Goal: Task Accomplishment & Management: Use online tool/utility

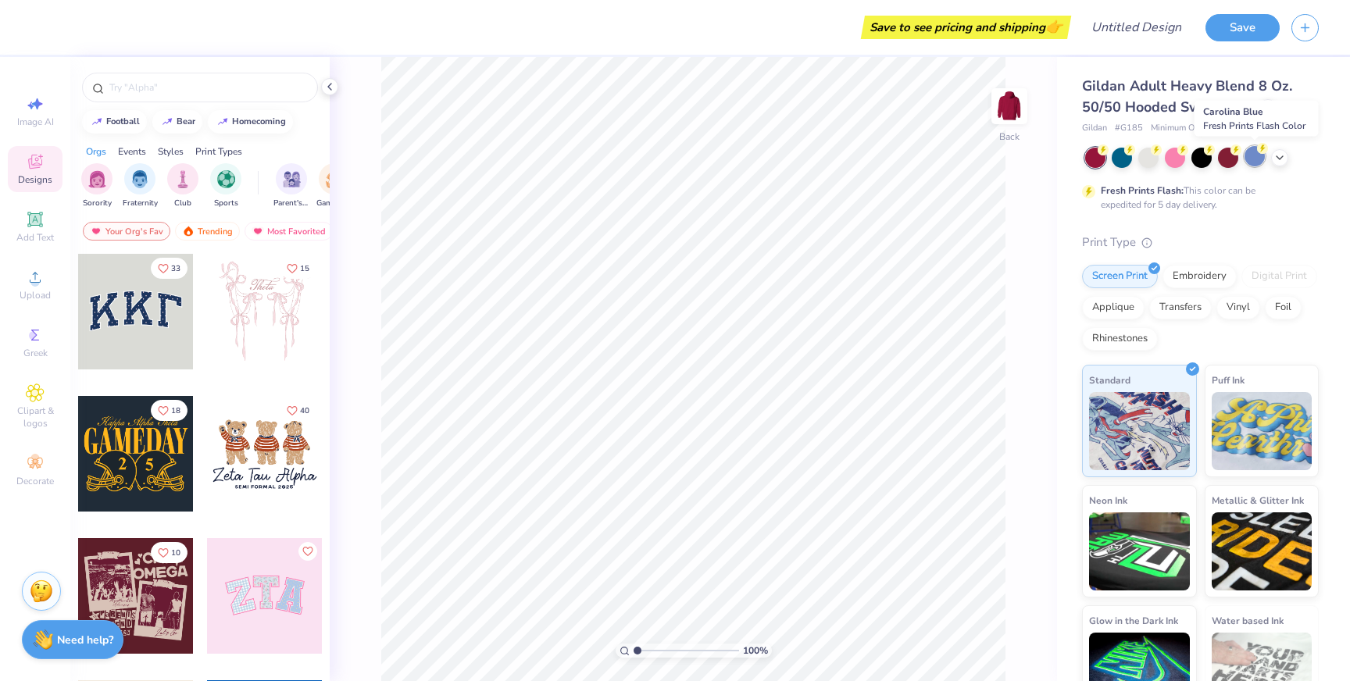
click at [1249, 157] on div at bounding box center [1255, 156] width 20 height 20
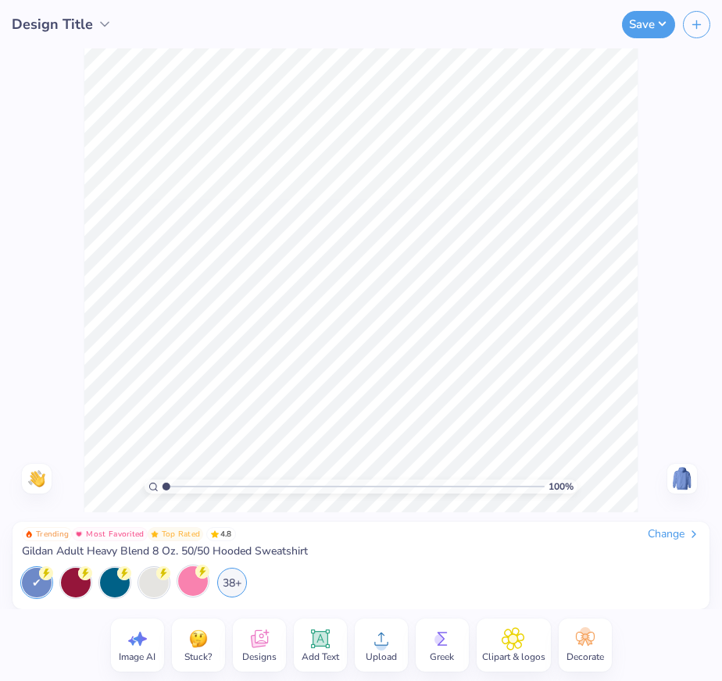
click at [190, 584] on div at bounding box center [193, 582] width 30 height 30
click at [233, 582] on div "38+" at bounding box center [232, 582] width 30 height 30
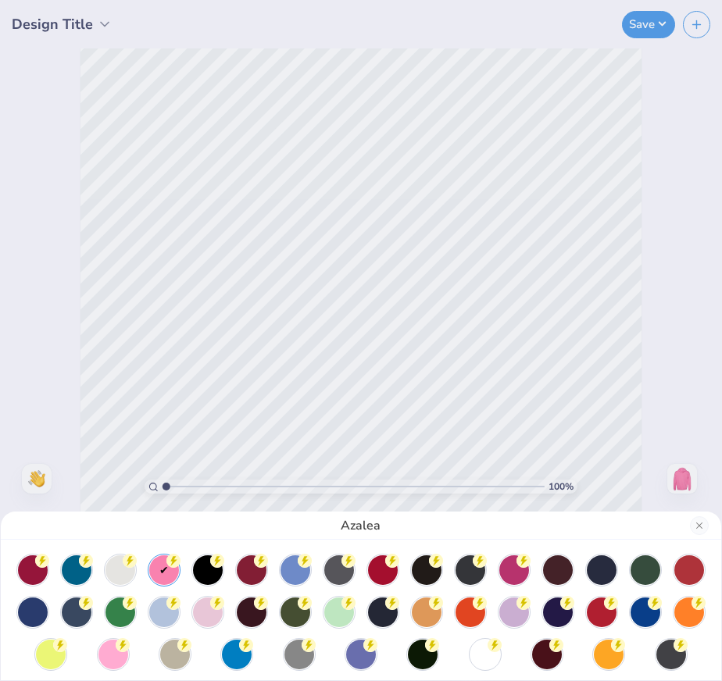
scroll to position [9, 0]
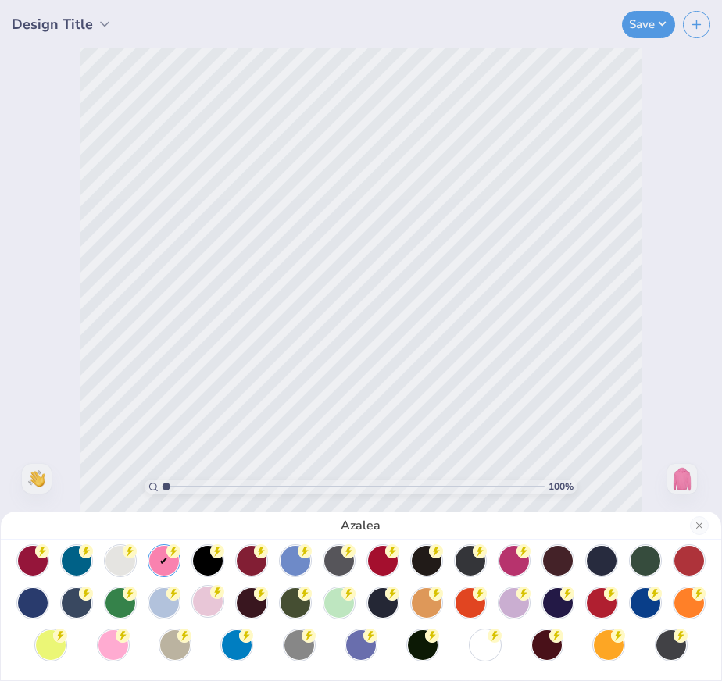
click at [209, 604] on div at bounding box center [208, 602] width 30 height 30
click at [116, 641] on icon at bounding box center [123, 634] width 14 height 14
click at [163, 563] on div at bounding box center [164, 560] width 30 height 30
click at [517, 601] on div at bounding box center [514, 602] width 30 height 30
click at [155, 560] on div at bounding box center [164, 560] width 30 height 30
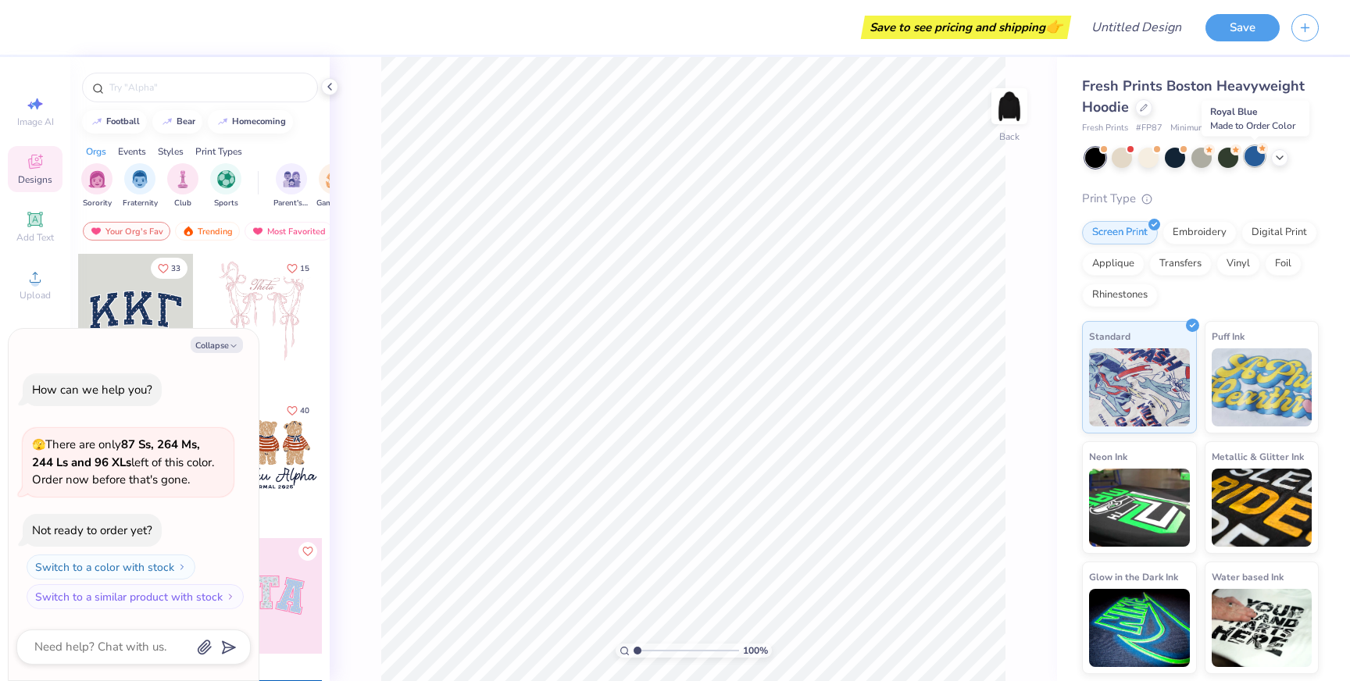
click at [1252, 155] on div at bounding box center [1255, 156] width 20 height 20
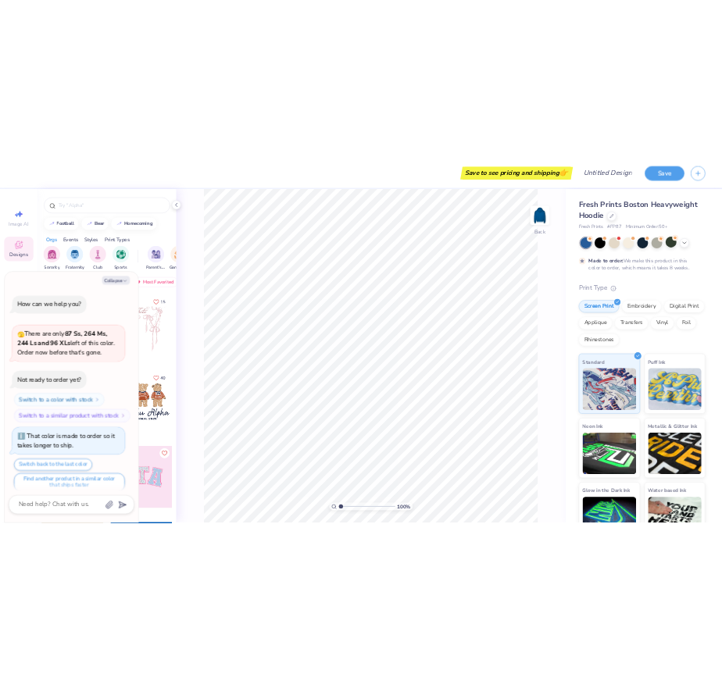
scroll to position [13, 0]
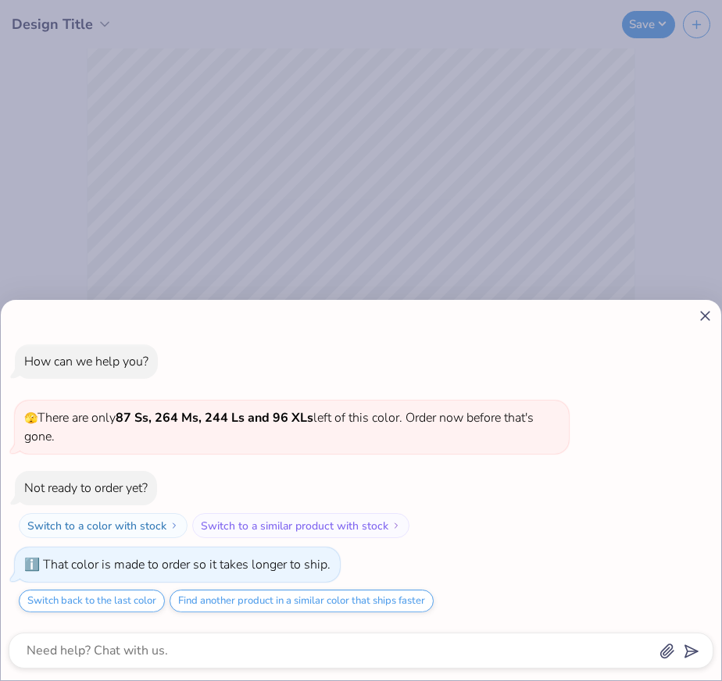
click at [702, 317] on line at bounding box center [705, 316] width 9 height 9
type textarea "x"
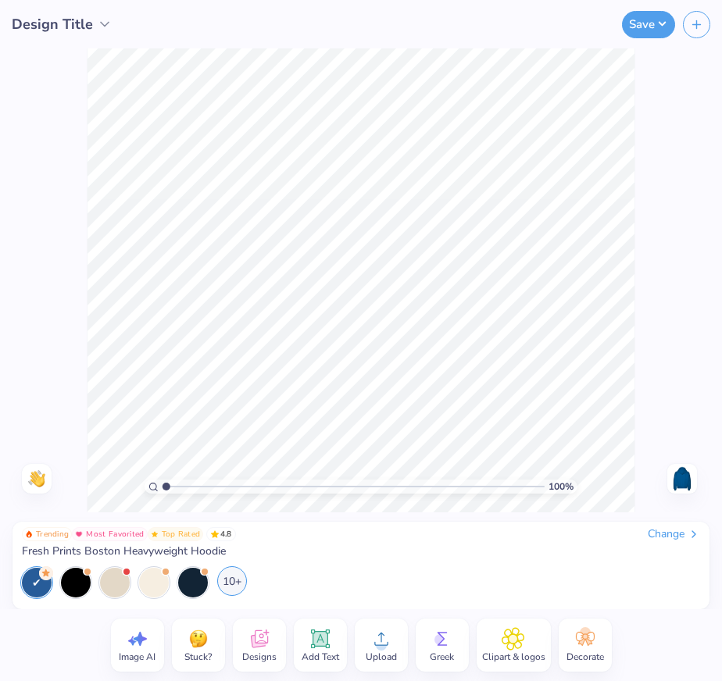
click at [232, 579] on div "10+" at bounding box center [232, 582] width 30 height 30
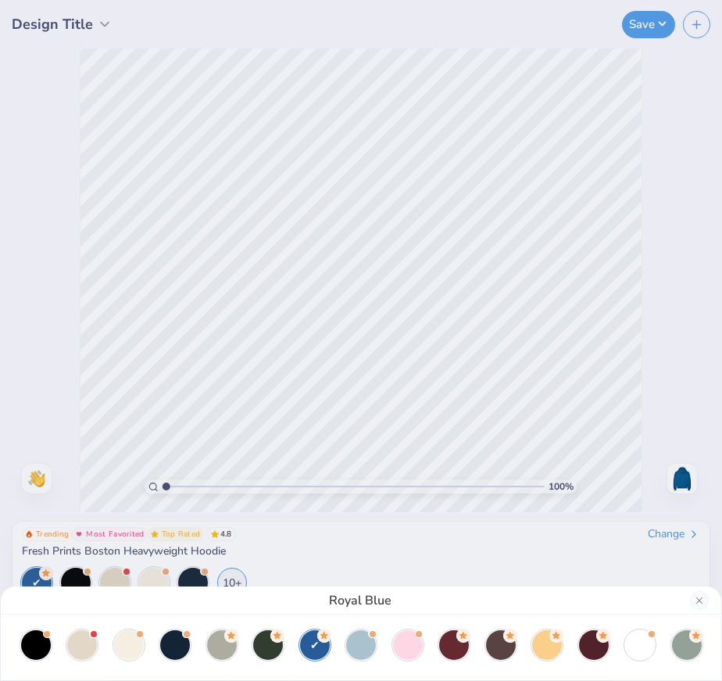
click at [389, 567] on div "Royal Blue" at bounding box center [361, 340] width 722 height 681
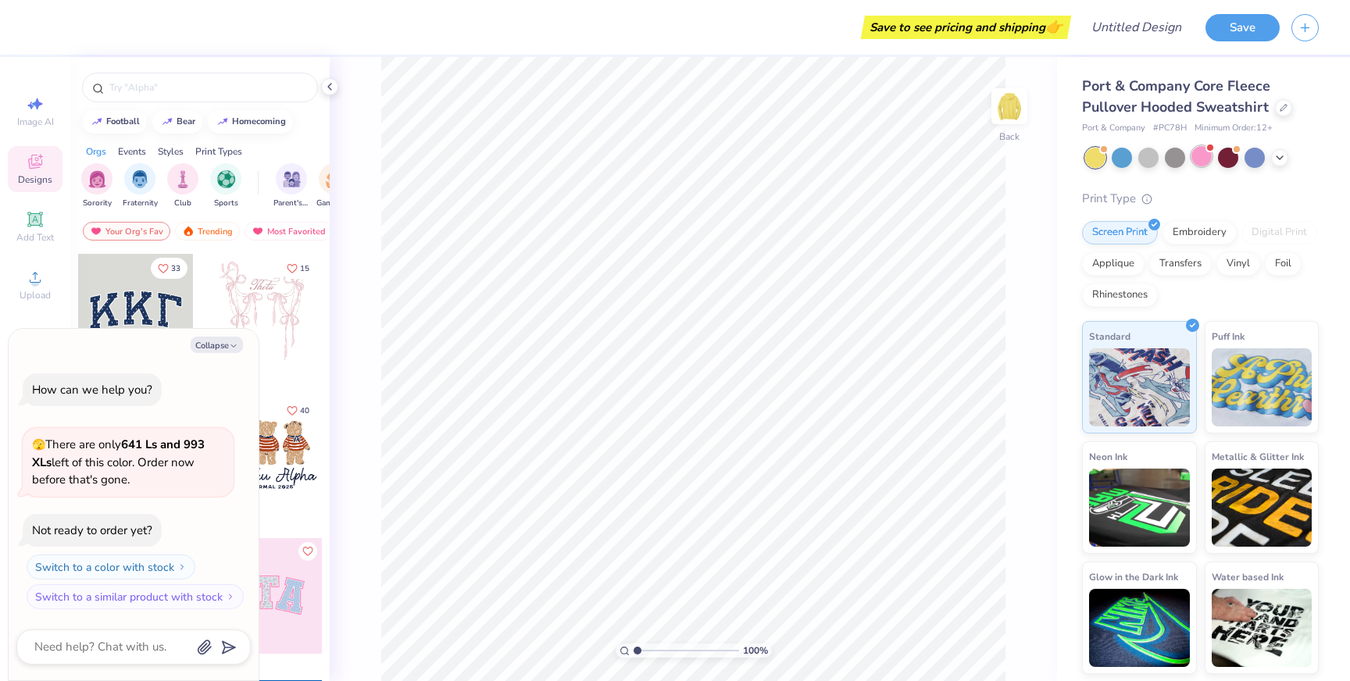
click at [1203, 157] on div at bounding box center [1202, 156] width 20 height 20
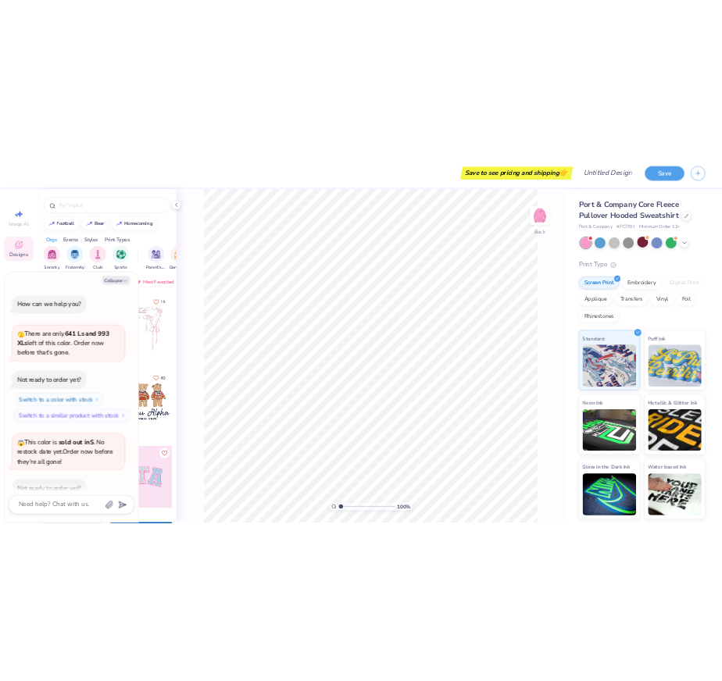
scroll to position [86, 0]
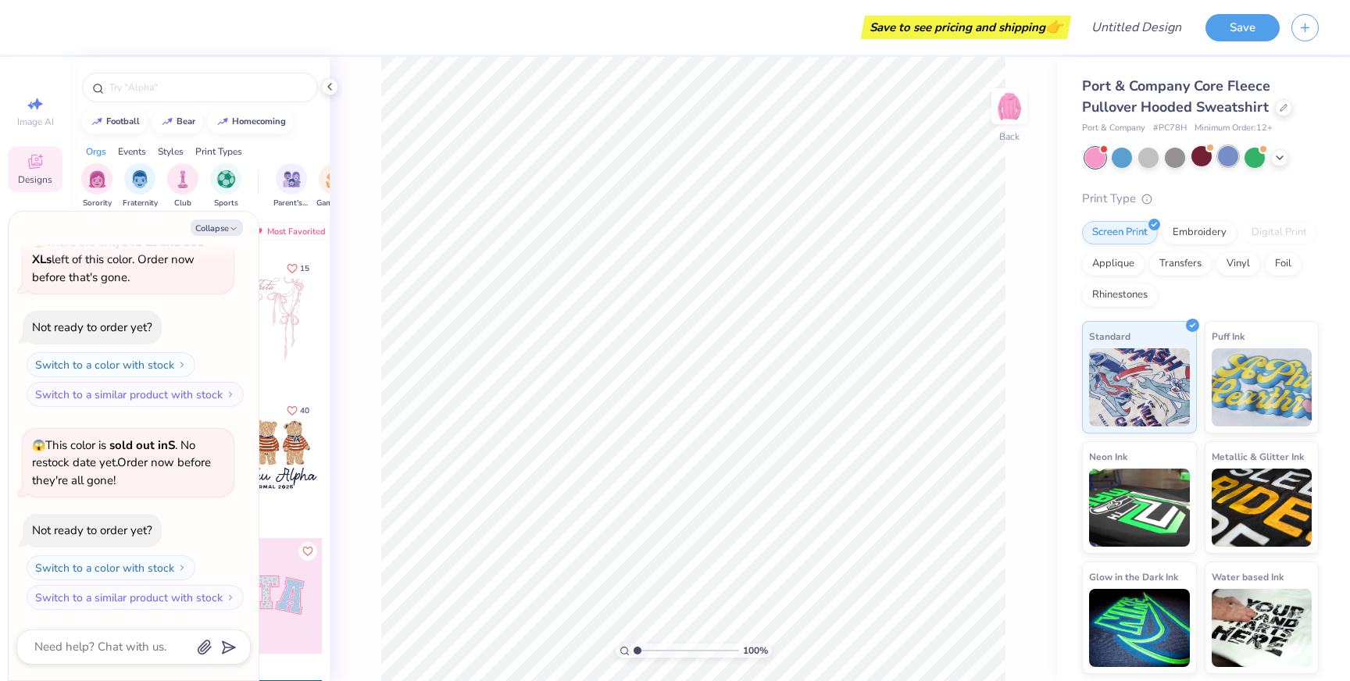
click at [1225, 159] on div at bounding box center [1228, 156] width 20 height 20
click at [1127, 160] on div at bounding box center [1122, 156] width 20 height 20
click at [1092, 156] on div at bounding box center [1095, 158] width 20 height 20
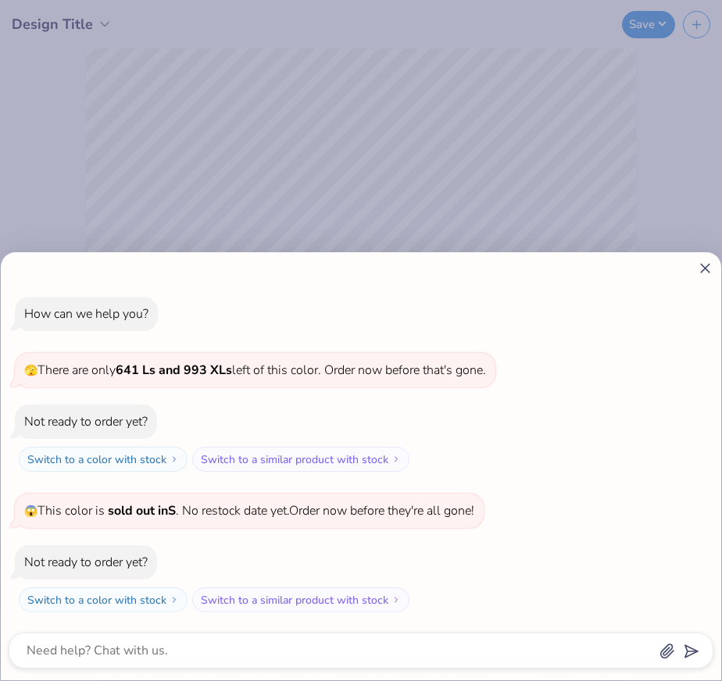
click at [704, 268] on line at bounding box center [705, 268] width 9 height 9
type textarea "x"
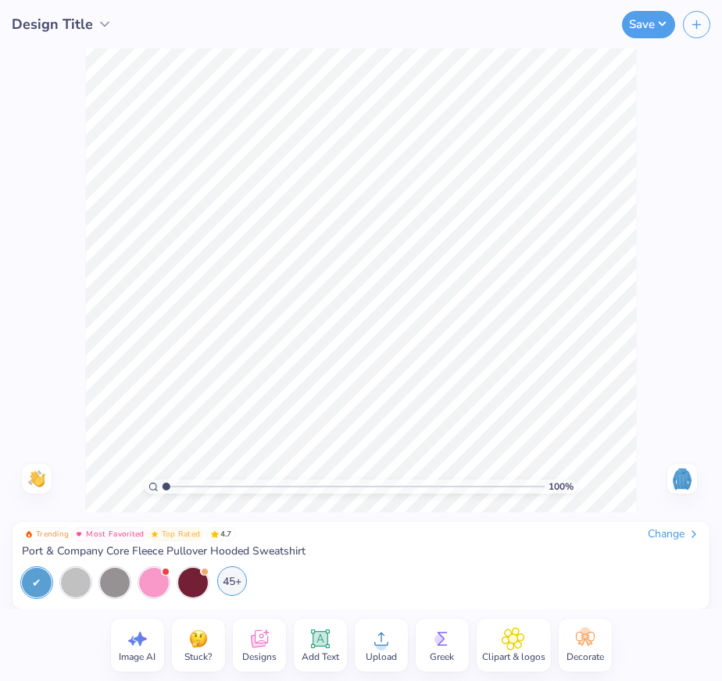
click at [233, 575] on div "45+" at bounding box center [232, 582] width 30 height 30
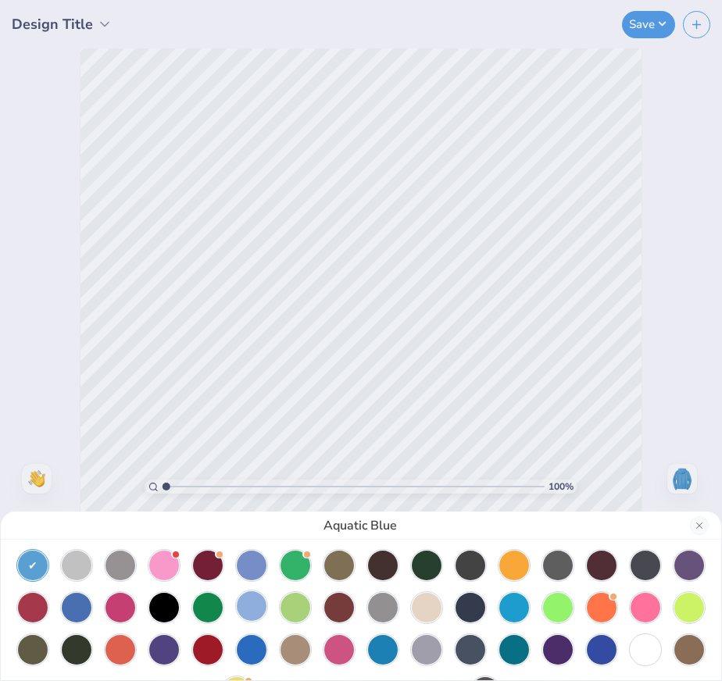
scroll to position [0, 0]
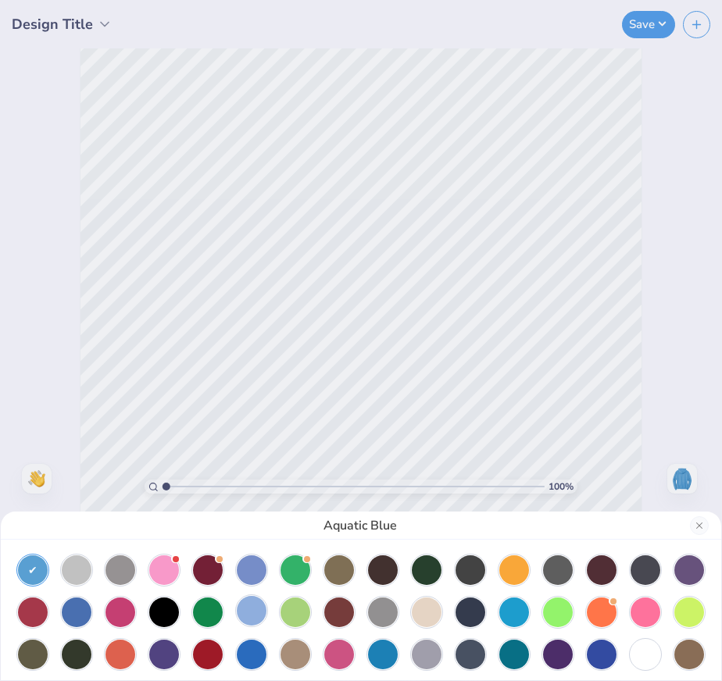
click at [256, 609] on div at bounding box center [252, 611] width 30 height 30
click at [41, 565] on div at bounding box center [33, 569] width 30 height 30
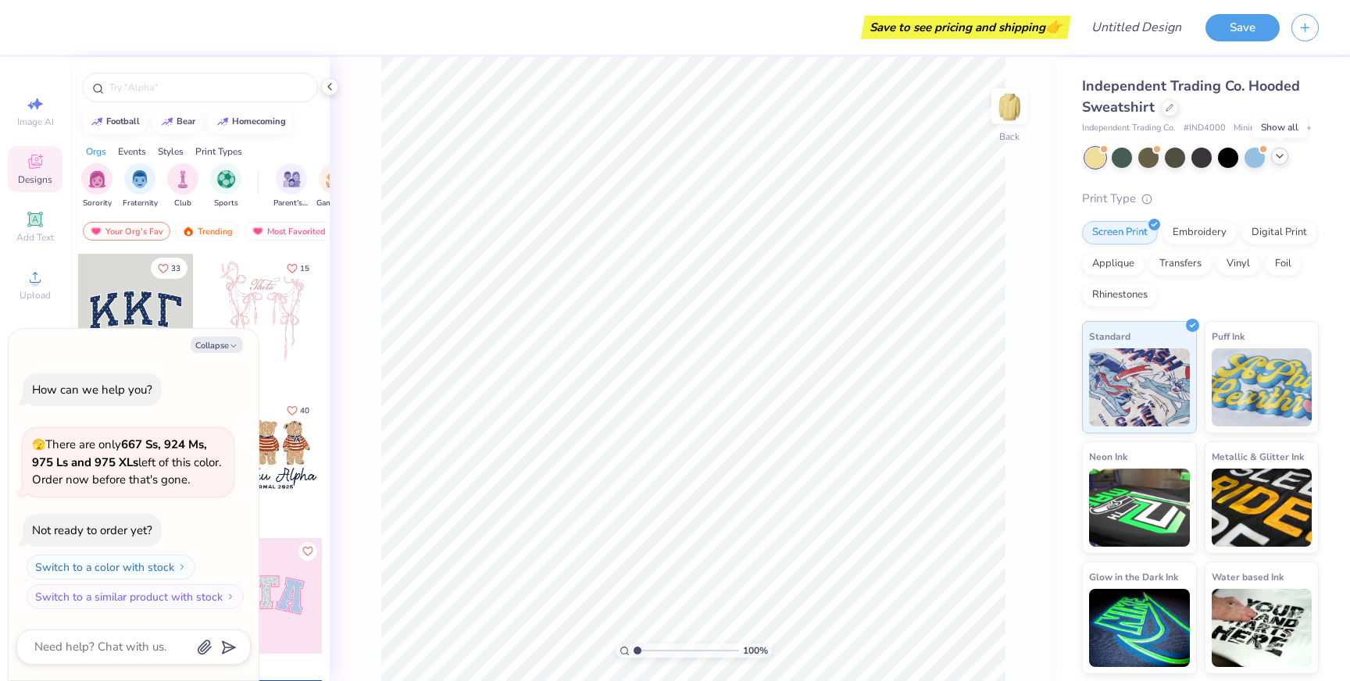
click at [1282, 159] on icon at bounding box center [1280, 156] width 13 height 13
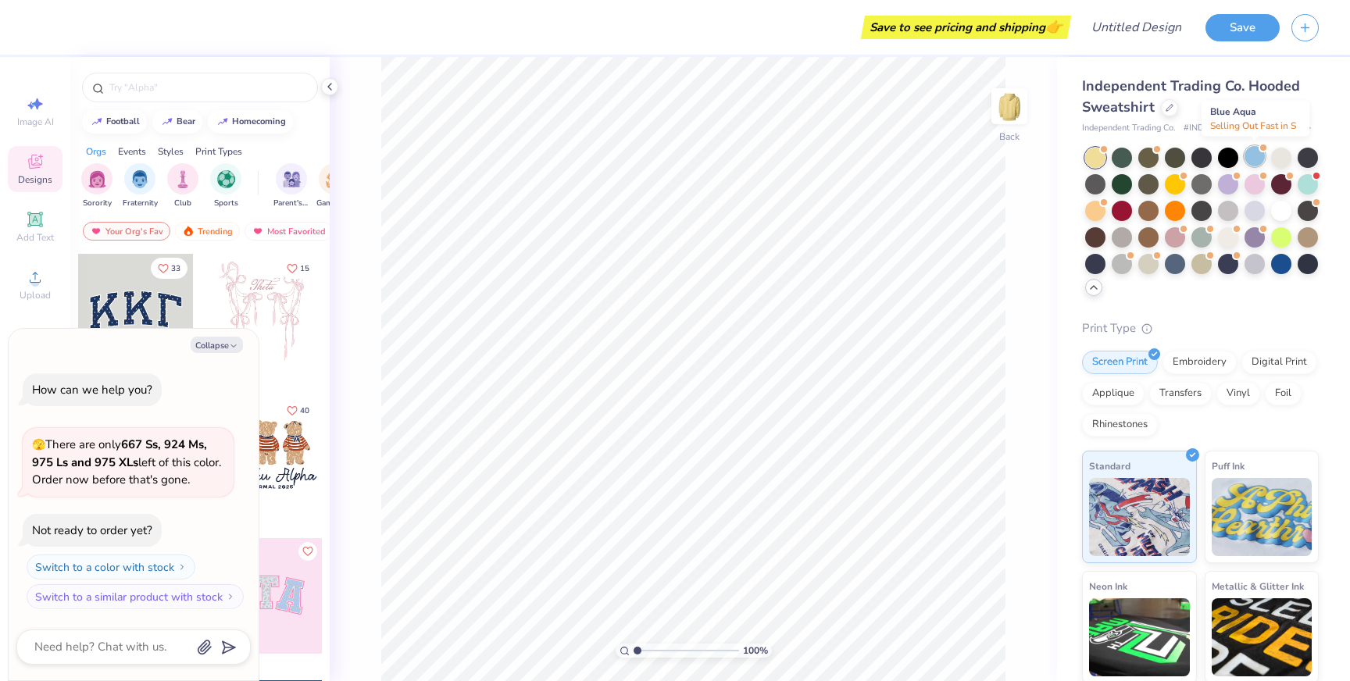
click at [1263, 158] on div at bounding box center [1255, 156] width 20 height 20
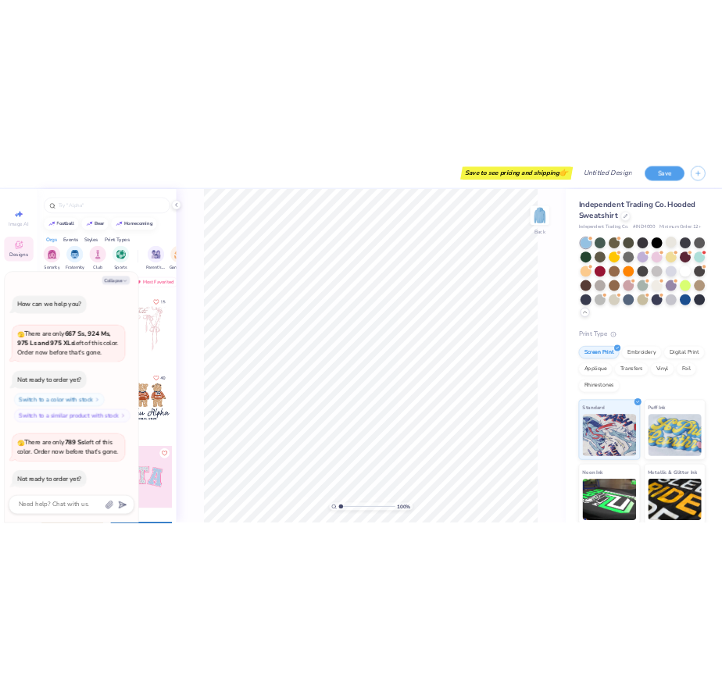
scroll to position [69, 0]
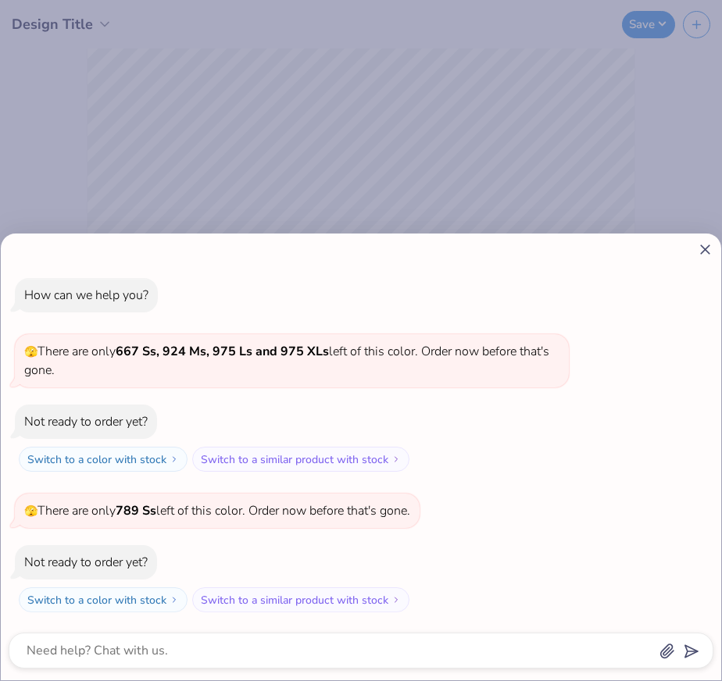
click at [705, 248] on line at bounding box center [705, 249] width 9 height 9
type textarea "x"
